Goal: Task Accomplishment & Management: Manage account settings

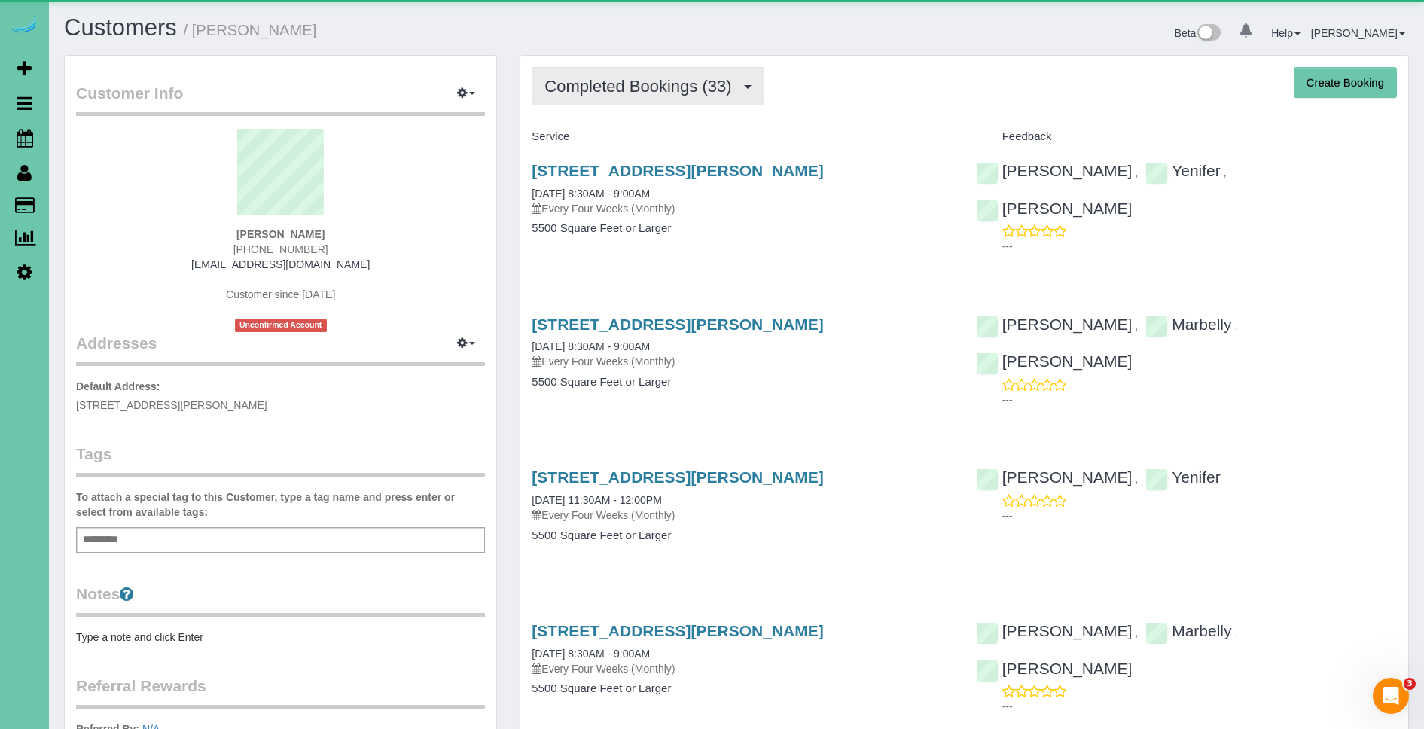
click at [650, 97] on button "Completed Bookings (33)" at bounding box center [648, 86] width 232 height 38
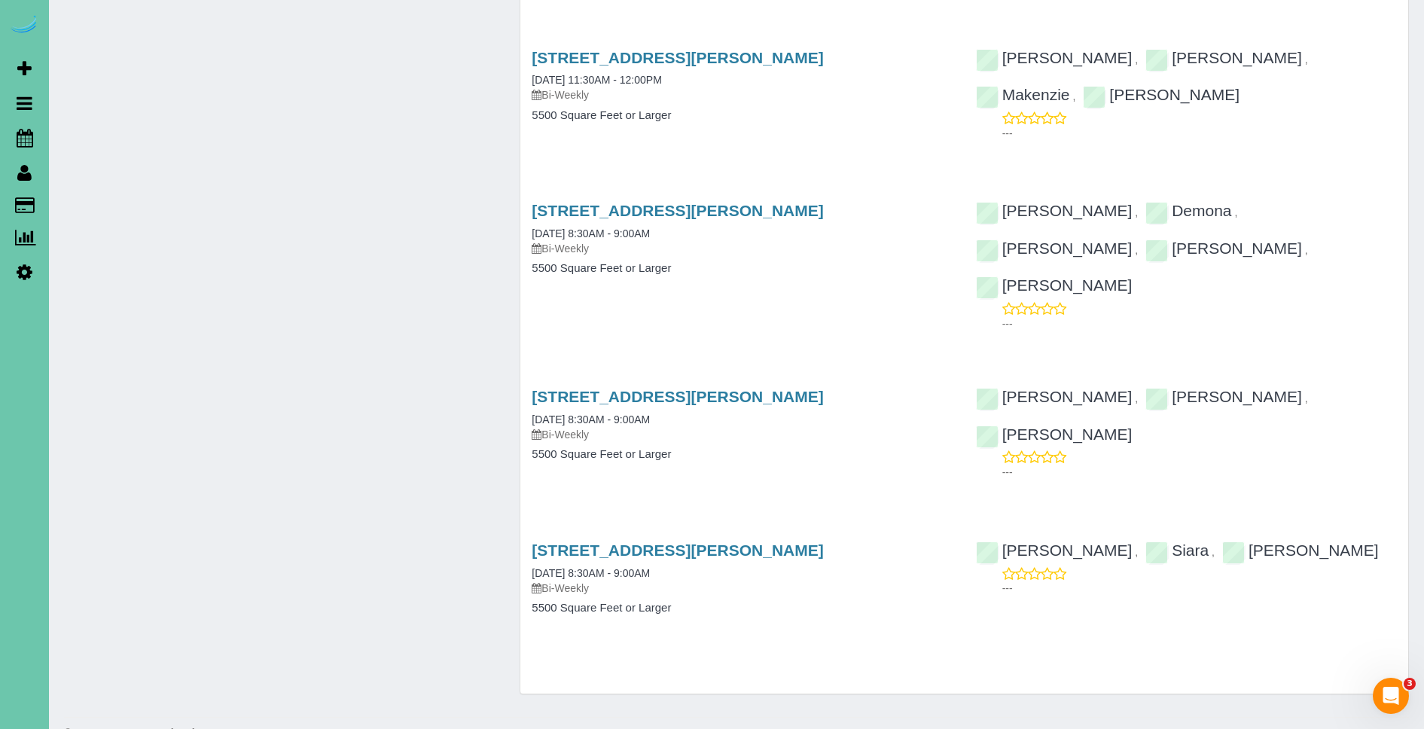
scroll to position [4625, 0]
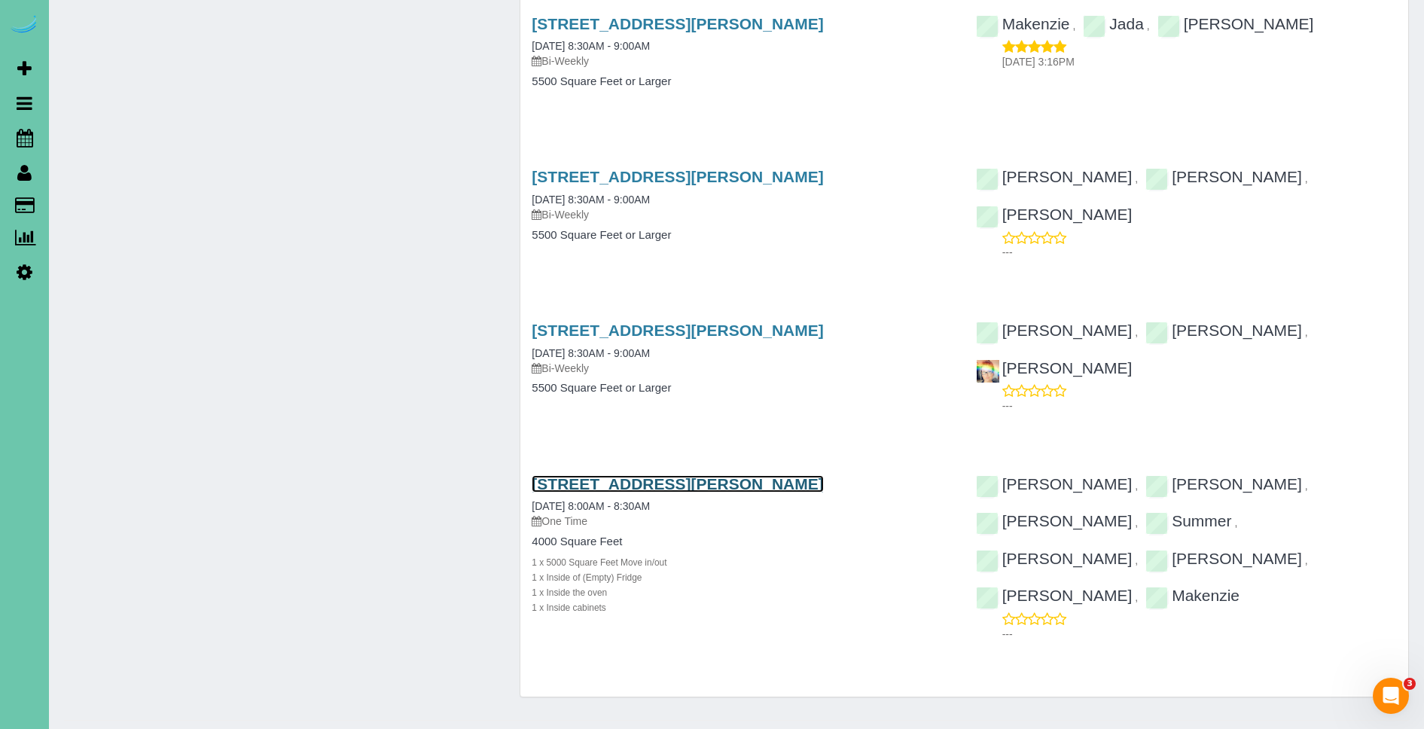
click at [672, 475] on link "15811 Burt St, Omaha, NE 68118" at bounding box center [677, 483] width 291 height 17
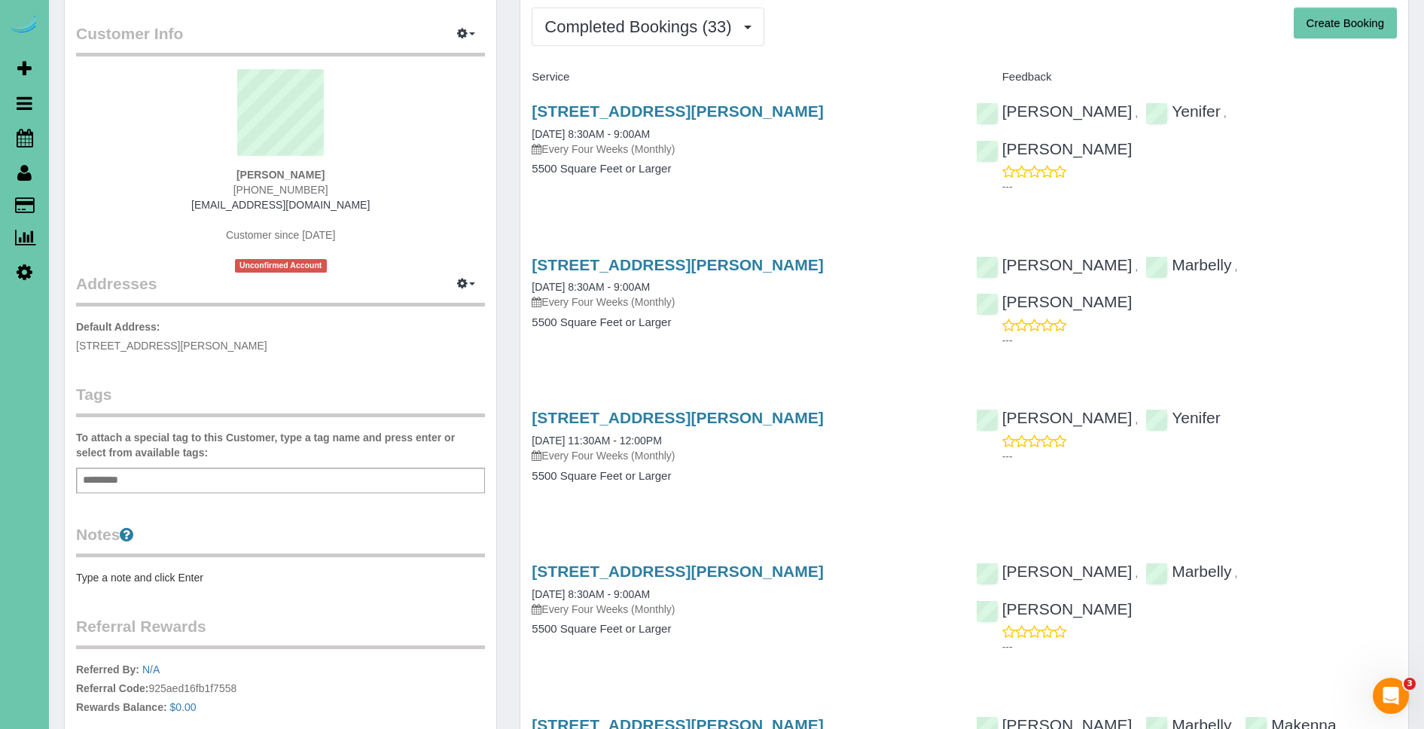
scroll to position [0, 0]
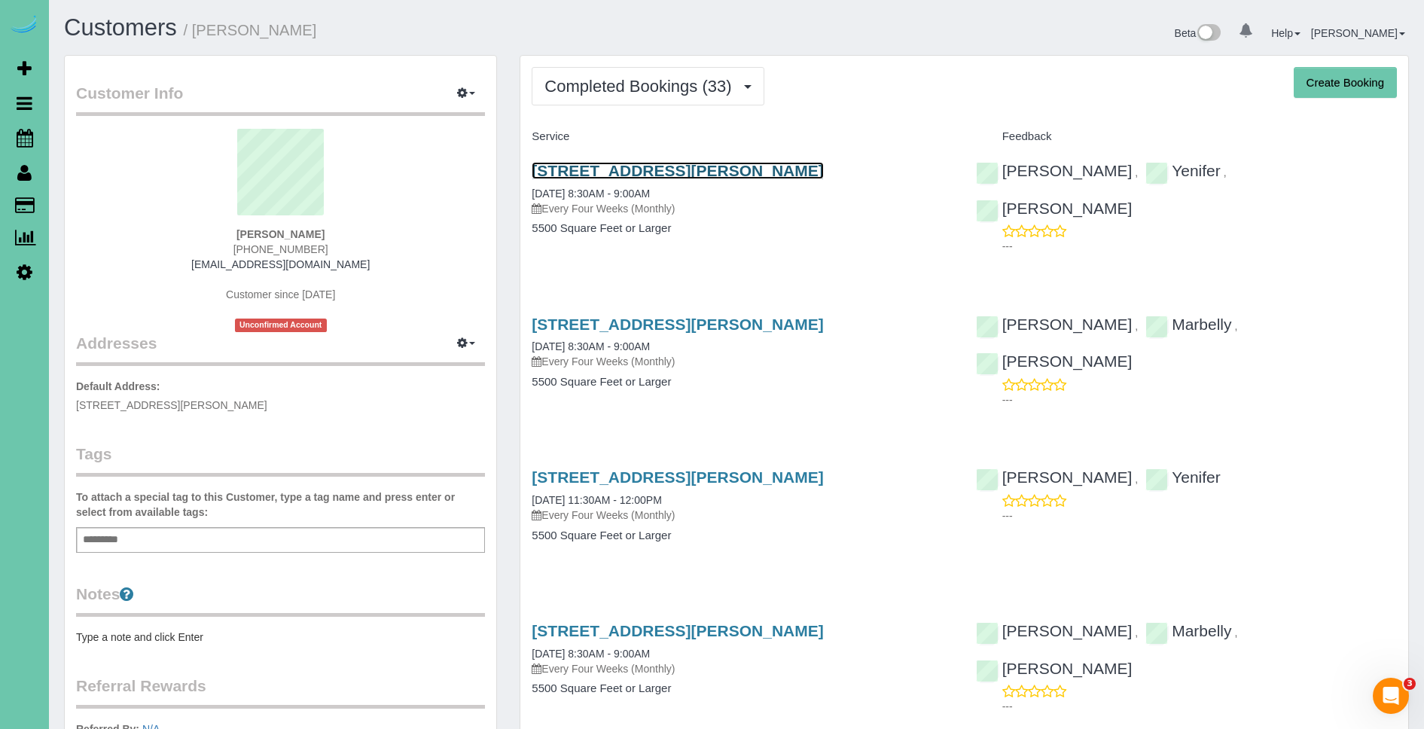
click at [682, 171] on link "15811 Burt St, Omaha, NE 68118" at bounding box center [677, 170] width 291 height 17
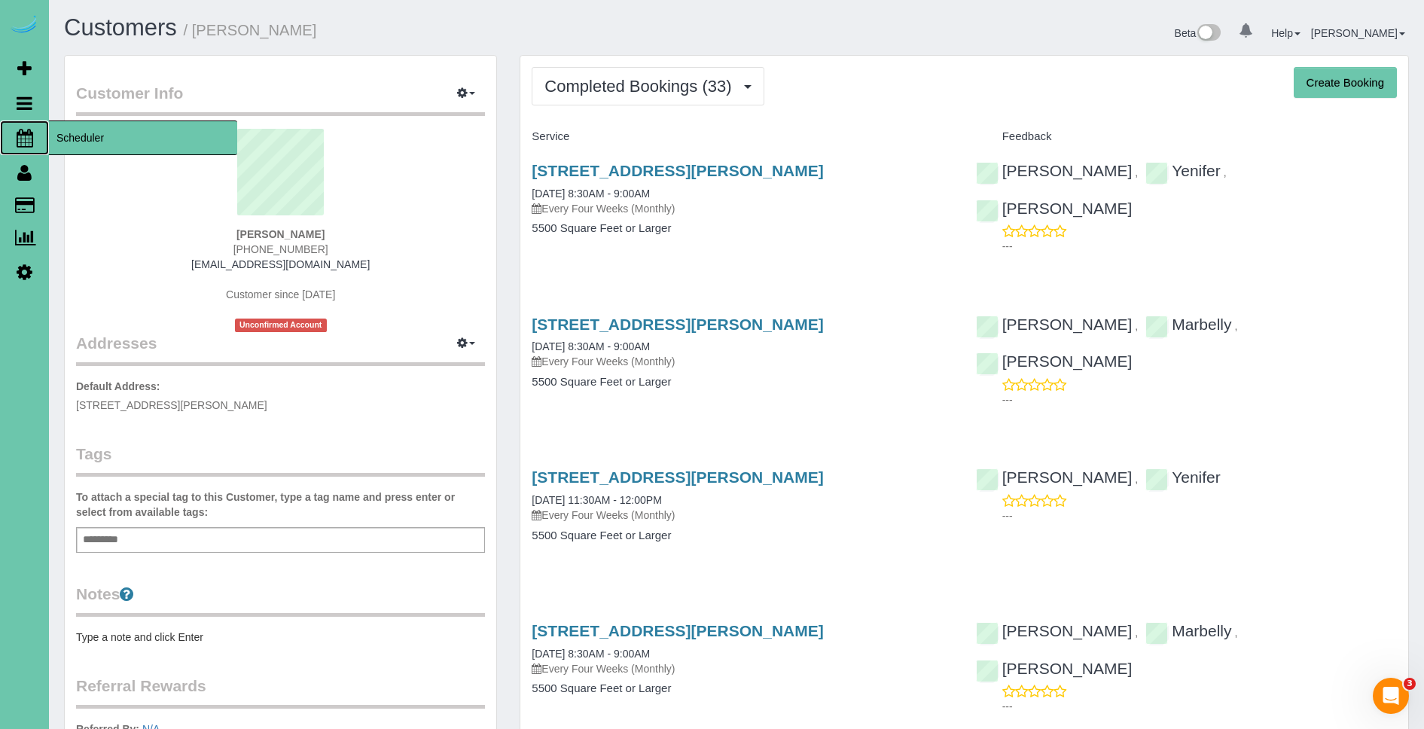
click at [96, 147] on span "Scheduler" at bounding box center [143, 137] width 188 height 35
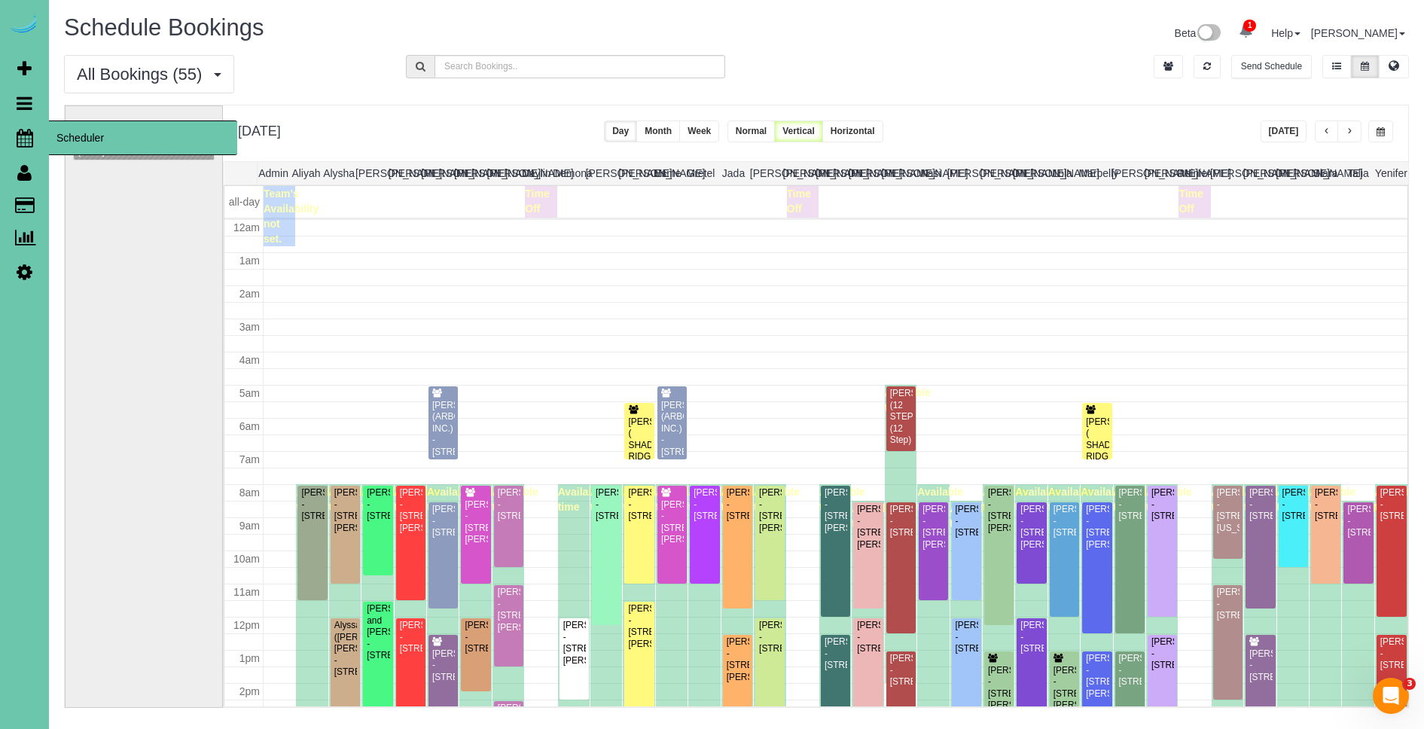
scroll to position [200, 0]
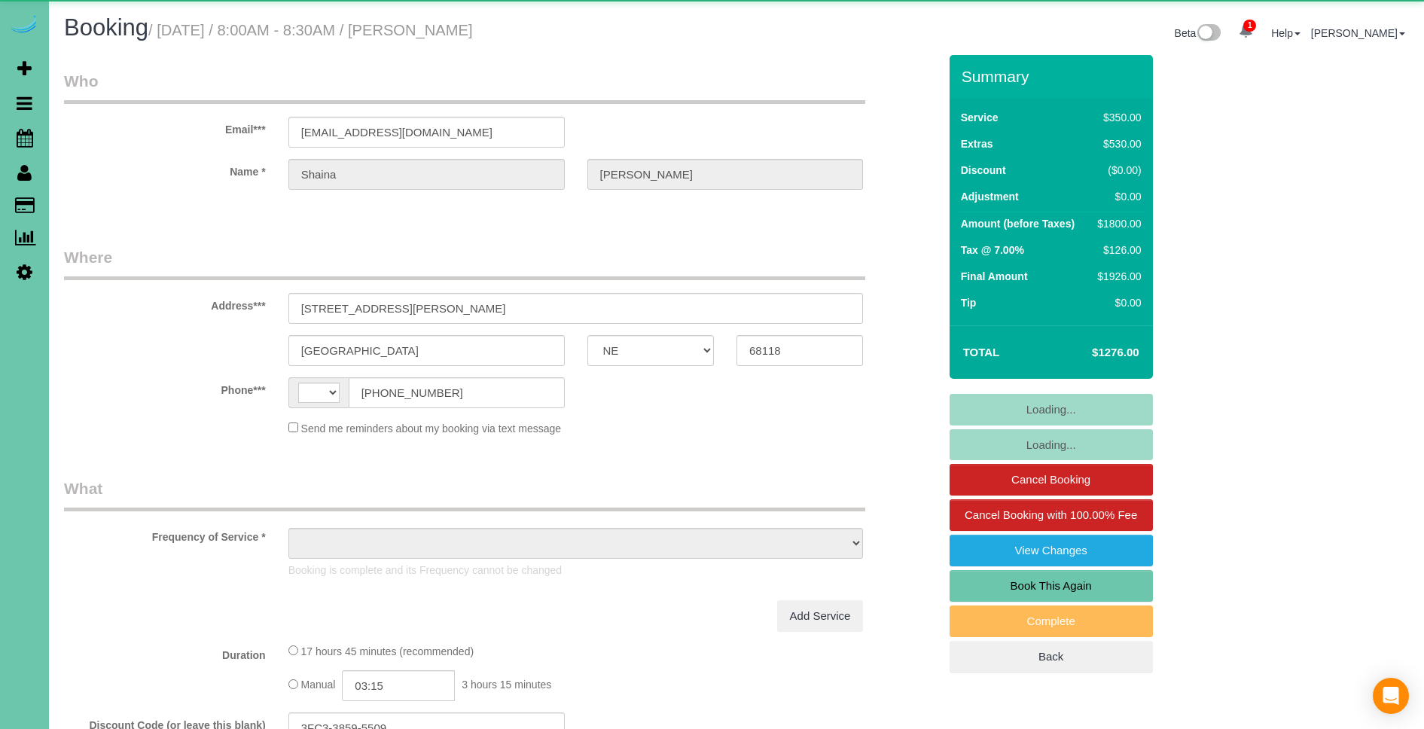
select select "NE"
select select "string:[GEOGRAPHIC_DATA]"
select select "object:702"
select select "NE"
select select "string:[GEOGRAPHIC_DATA]"
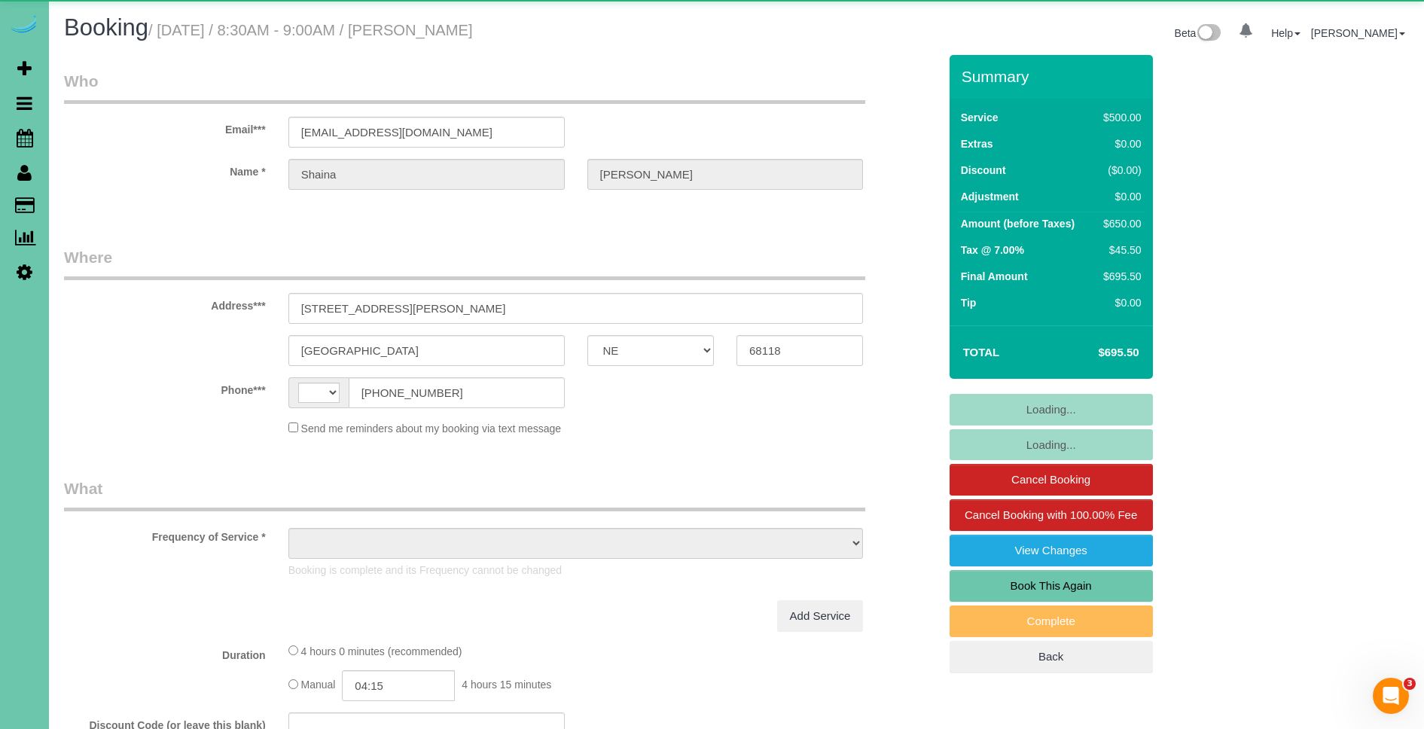
select select "object:933"
select select "string:fspay-103f0087-4380-4d36-9dd8-35ced4ba4538"
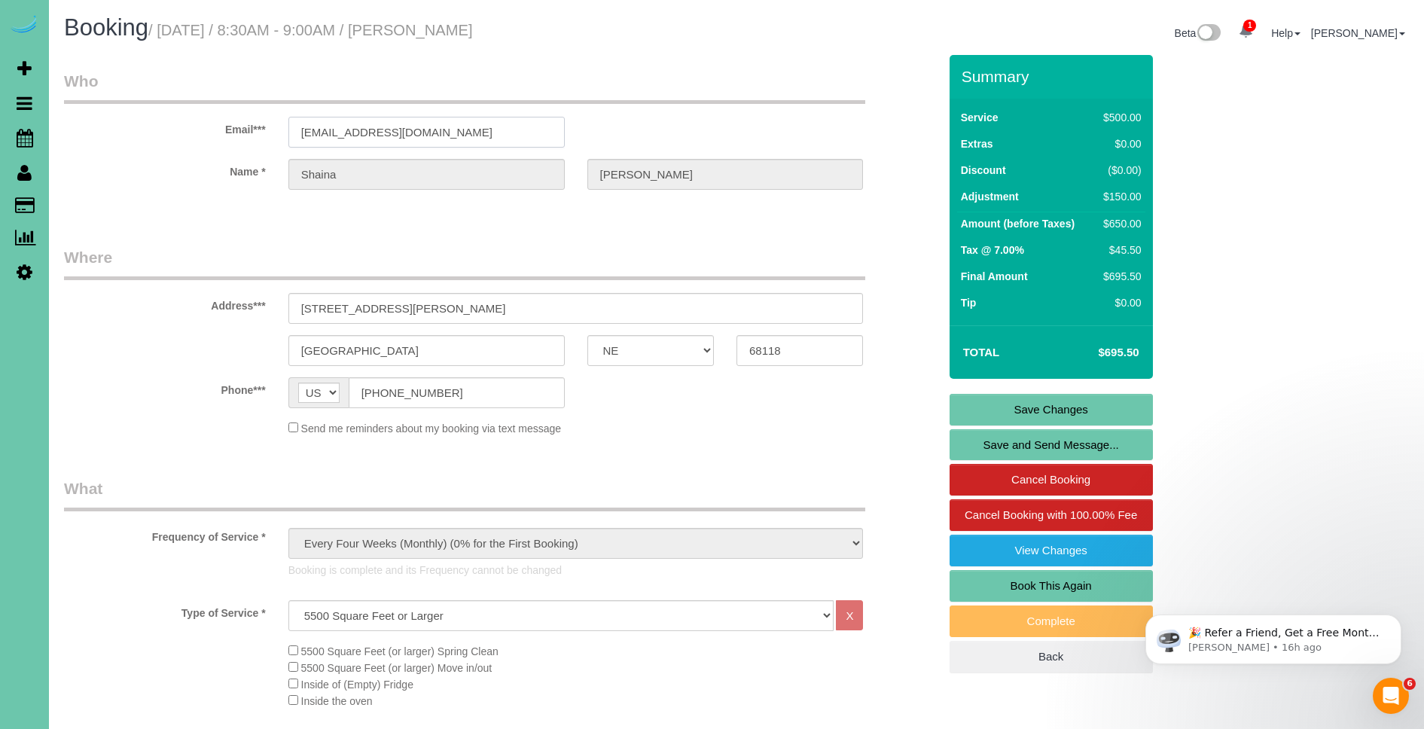
drag, startPoint x: 469, startPoint y: 134, endPoint x: 239, endPoint y: 126, distance: 230.5
click at [239, 126] on div "Email*** [EMAIL_ADDRESS][DOMAIN_NAME]" at bounding box center [501, 109] width 897 height 78
click at [718, 248] on legend "Where" at bounding box center [464, 263] width 801 height 34
drag, startPoint x: 511, startPoint y: 389, endPoint x: 361, endPoint y: 383, distance: 150.0
click at [361, 383] on input "[PHONE_NUMBER]" at bounding box center [457, 392] width 216 height 31
